Goal: Information Seeking & Learning: Learn about a topic

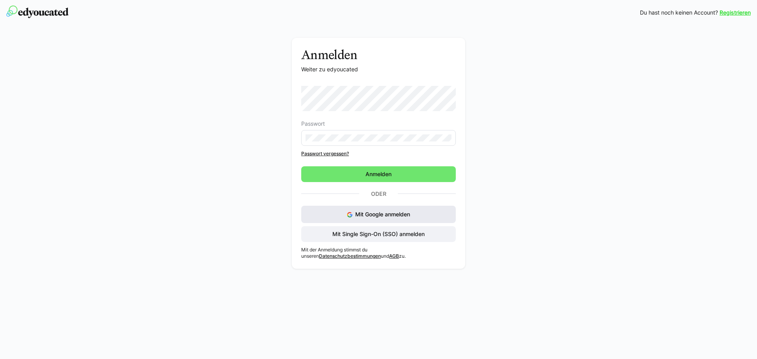
click at [357, 213] on span "Mit Google anmelden" at bounding box center [382, 214] width 55 height 7
click at [361, 235] on span "Mit Single Sign-On (SSO) anmelden" at bounding box center [378, 234] width 95 height 8
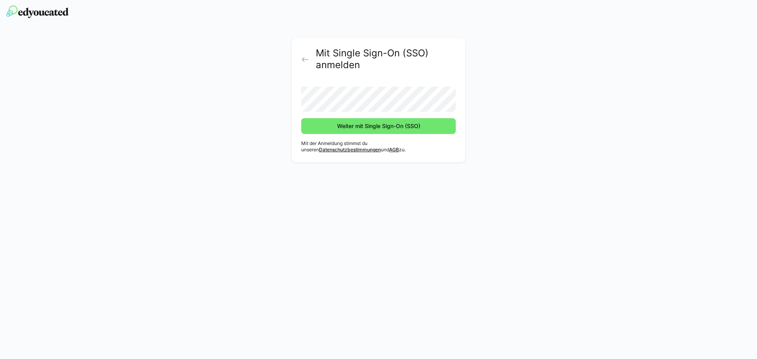
click at [301, 118] on button "Weiter mit Single Sign-On (SSO)" at bounding box center [378, 126] width 155 height 16
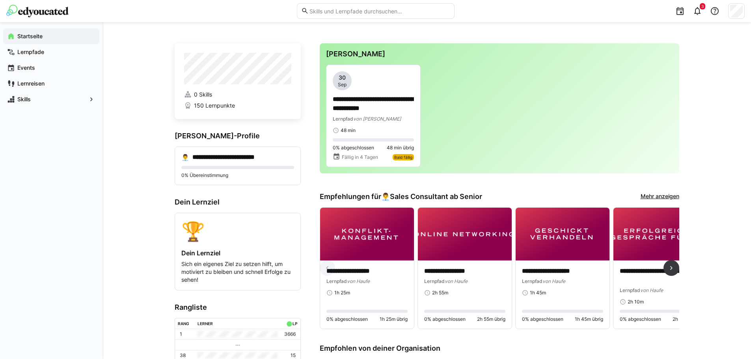
click at [444, 259] on img at bounding box center [465, 234] width 94 height 53
click at [379, 128] on div "48 min" at bounding box center [373, 130] width 81 height 6
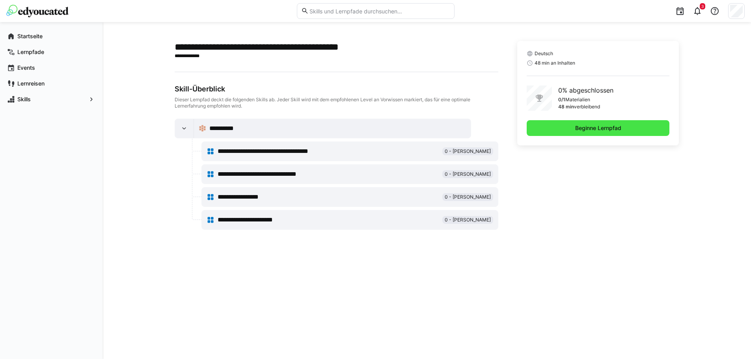
click at [598, 129] on span "Beginne Lernpfad" at bounding box center [598, 128] width 49 height 8
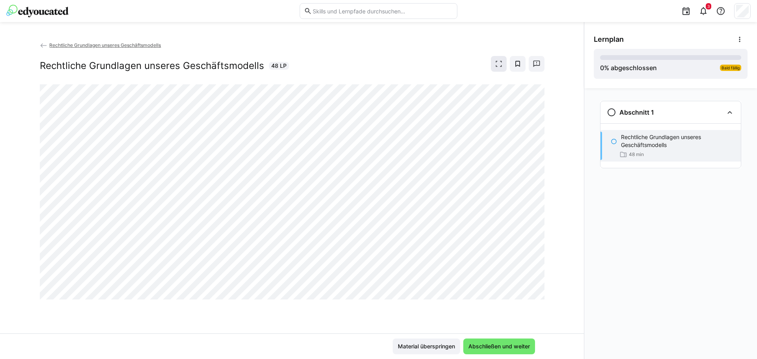
click at [503, 63] on span at bounding box center [499, 64] width 16 height 16
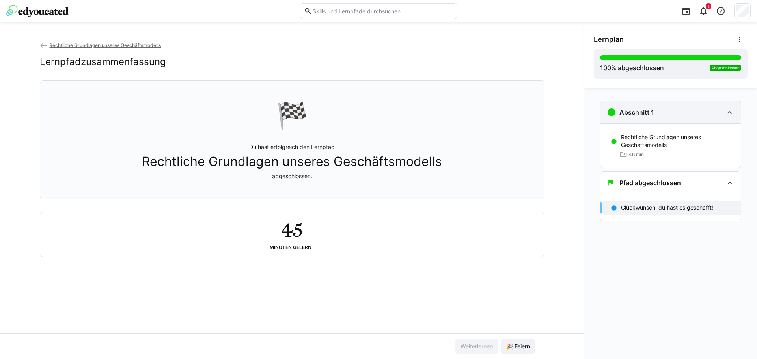
click at [678, 113] on div "Abschnitt 1" at bounding box center [665, 112] width 117 height 9
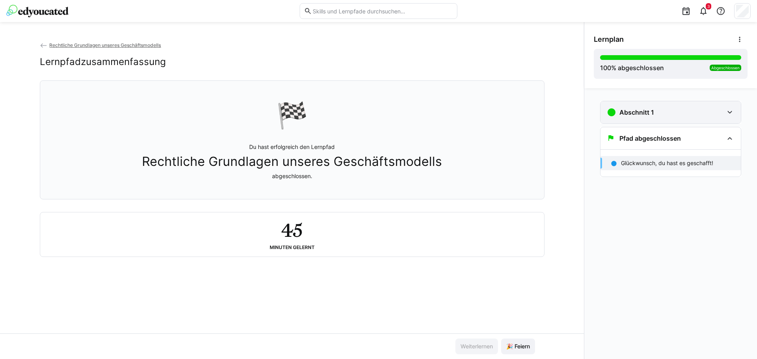
click at [681, 113] on div "Abschnitt 1" at bounding box center [665, 112] width 117 height 9
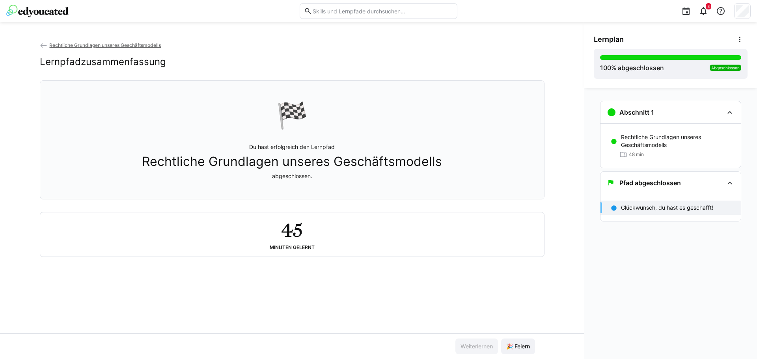
click at [102, 41] on app-back-navigation "Rechtliche Grundlagen unseres Geschäftsmodells" at bounding box center [292, 45] width 505 height 9
click at [60, 18] on div "3" at bounding box center [378, 11] width 745 height 22
click at [61, 13] on img at bounding box center [37, 11] width 62 height 13
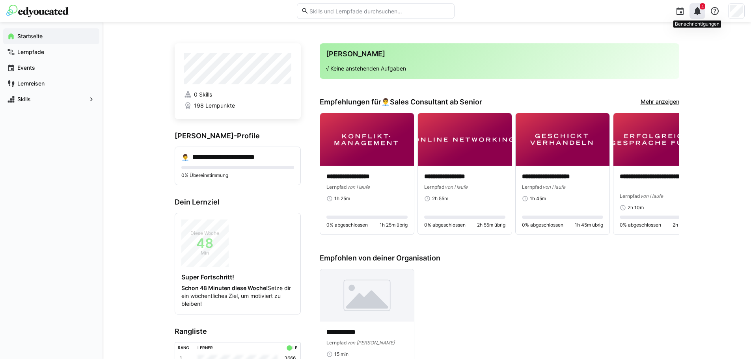
click at [696, 13] on eds-icon at bounding box center [697, 10] width 9 height 9
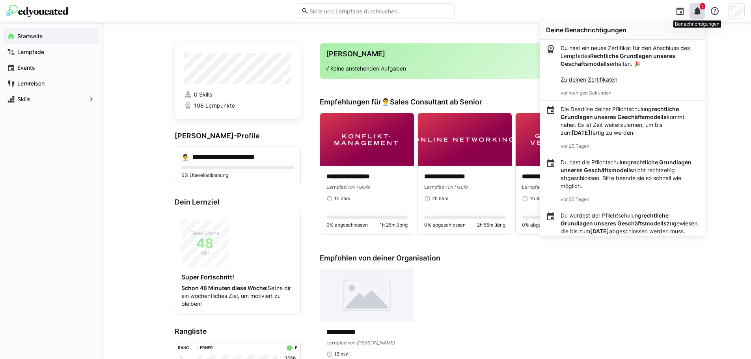
click at [700, 8] on eds-badge "4" at bounding box center [703, 6] width 6 height 6
